Goal: Information Seeking & Learning: Learn about a topic

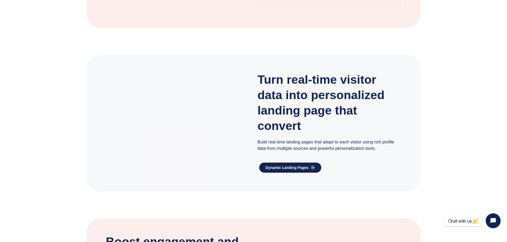
scroll to position [854, 0]
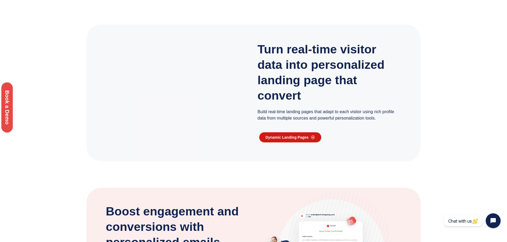
click at [295, 143] on link "Dynamic Landing Pages" at bounding box center [290, 137] width 62 height 10
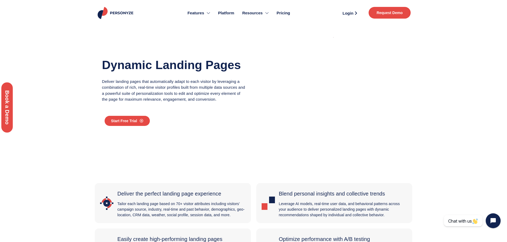
click at [279, 14] on span "Pricing" at bounding box center [283, 13] width 14 height 6
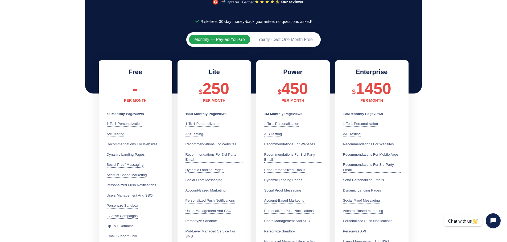
scroll to position [68, 0]
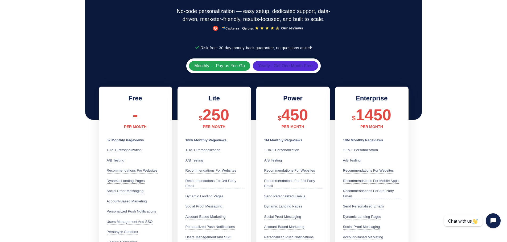
click at [264, 64] on span "Yearly - Get One Month Free" at bounding box center [285, 66] width 55 height 4
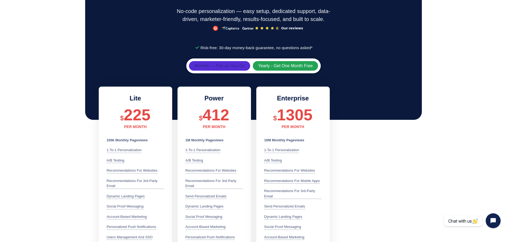
click at [213, 66] on span "Monthly — Pay-as-You-Go" at bounding box center [219, 66] width 51 height 4
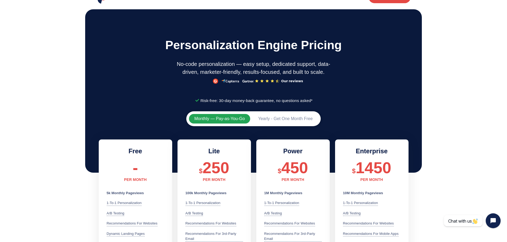
scroll to position [0, 0]
